Goal: Subscribe to service/newsletter

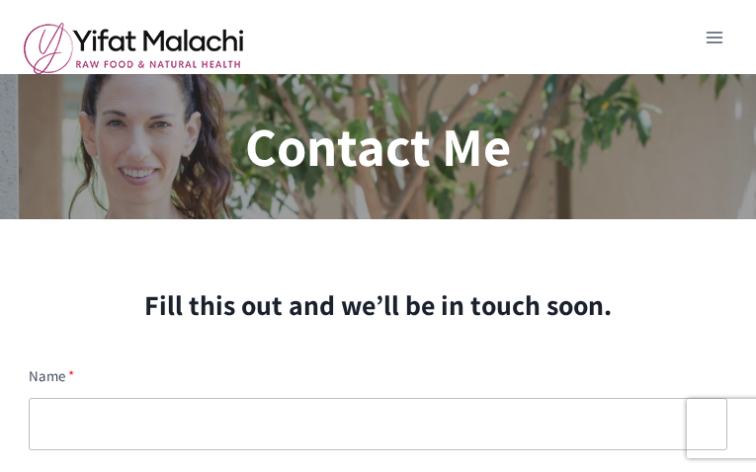
type input "MgeqIICRrd"
type input "[EMAIL_ADDRESS][DOMAIN_NAME]"
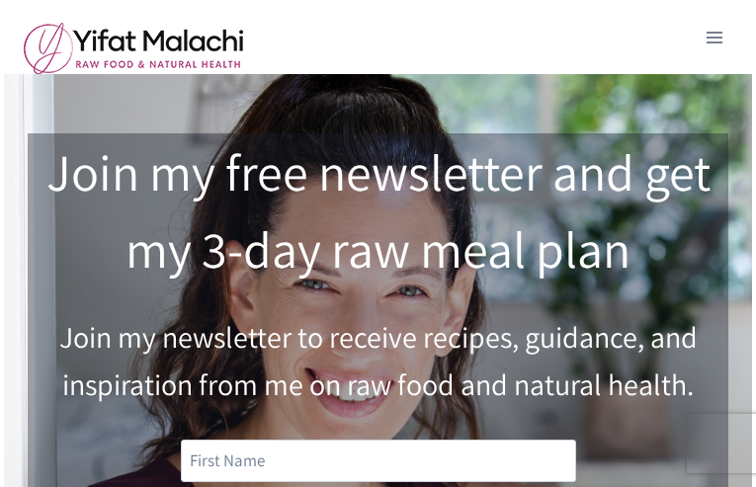
type input "QFrcxBltXQdNfL"
type input "[EMAIL_ADDRESS][DOMAIN_NAME]"
type input "dG8vLf4JYOVMFAa1!"
